Goal: Check status: Check status

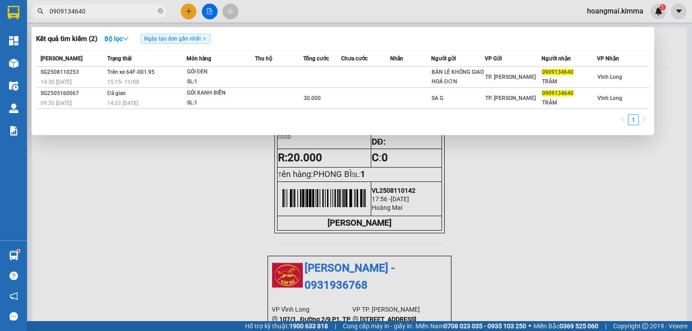
click at [126, 16] on span "0909134640" at bounding box center [99, 12] width 135 height 14
click at [126, 9] on input "0909134640" at bounding box center [103, 11] width 106 height 10
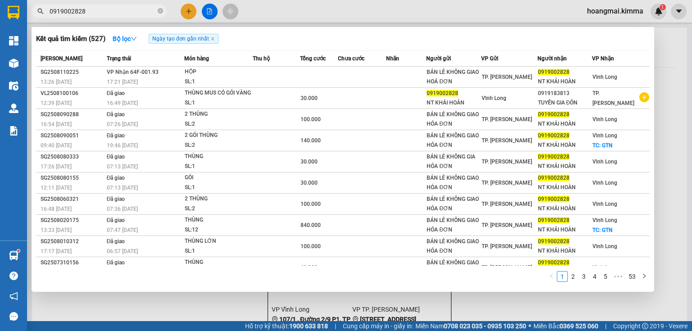
type input "0919002828"
click at [672, 160] on div at bounding box center [346, 165] width 692 height 331
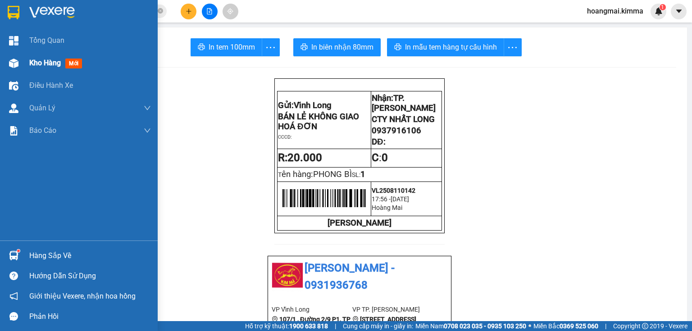
click at [49, 63] on span "Kho hàng" at bounding box center [45, 63] width 32 height 9
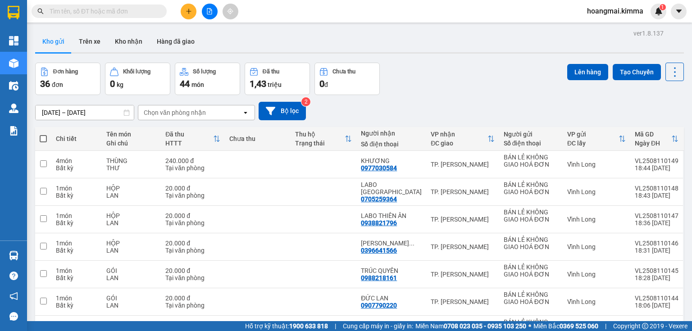
scroll to position [72, 0]
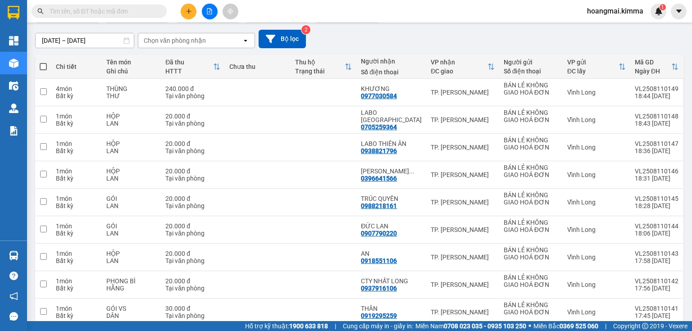
click at [133, 10] on input "text" at bounding box center [103, 11] width 106 height 10
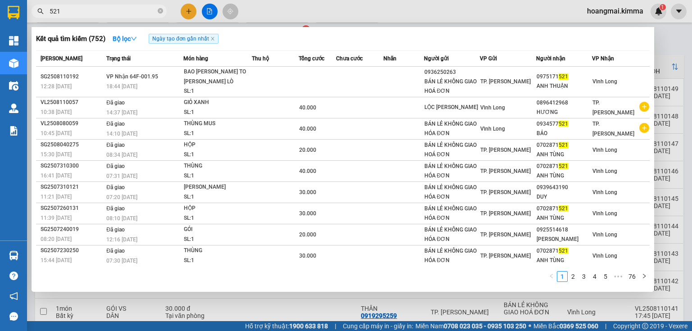
type input "521"
click at [245, 66] on th "Món hàng" at bounding box center [217, 59] width 68 height 16
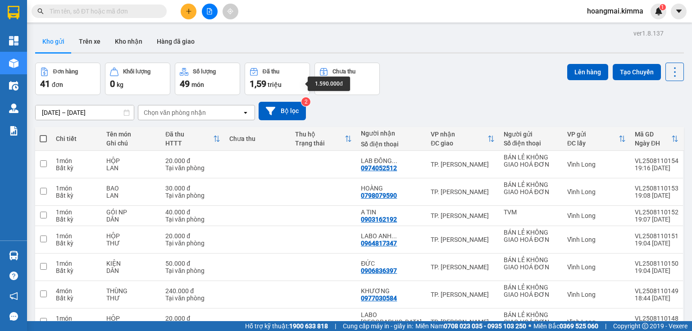
click at [261, 83] on span "1,59" at bounding box center [257, 83] width 17 height 11
